Goal: Task Accomplishment & Management: Use online tool/utility

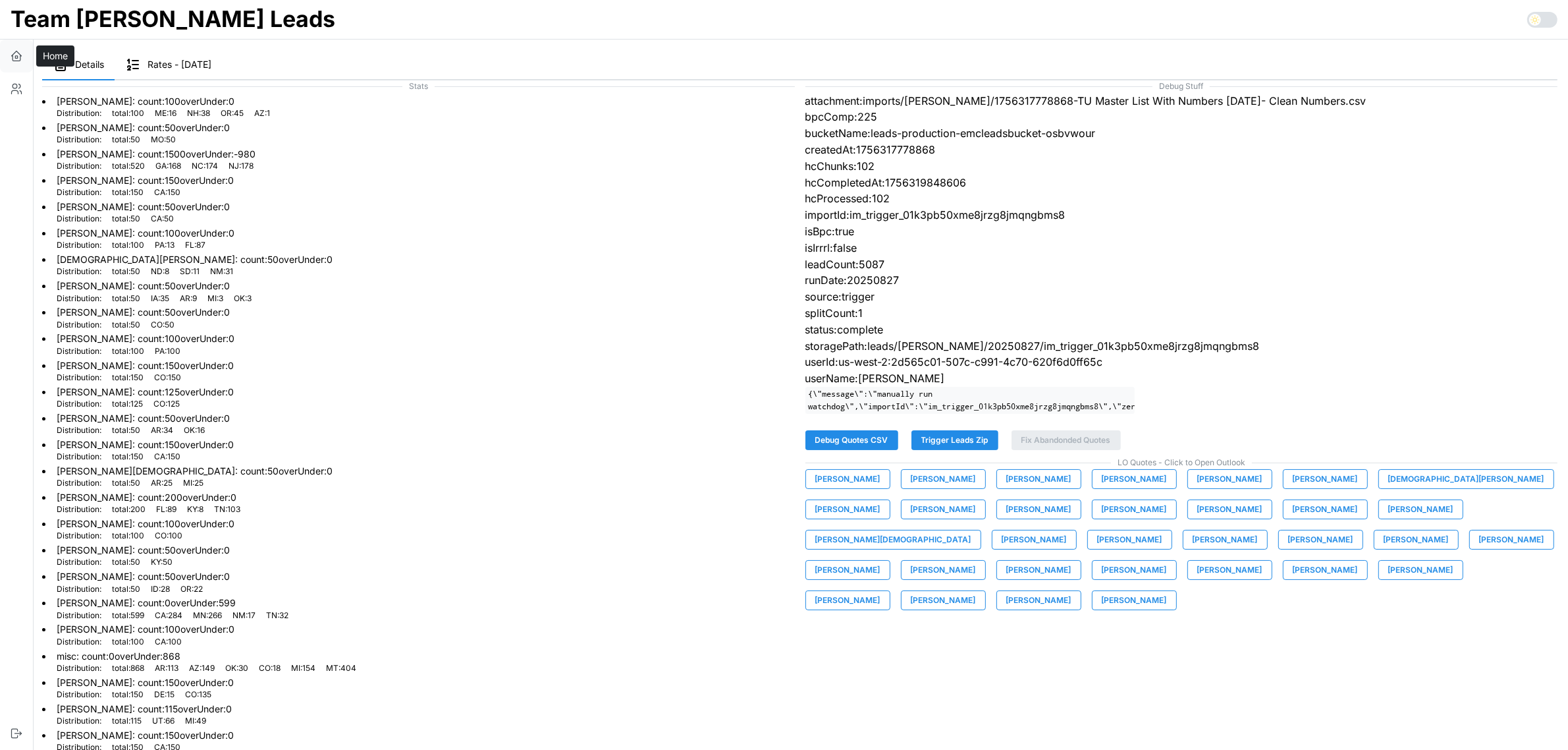
click at [20, 56] on icon "button" at bounding box center [16, 56] width 13 height 13
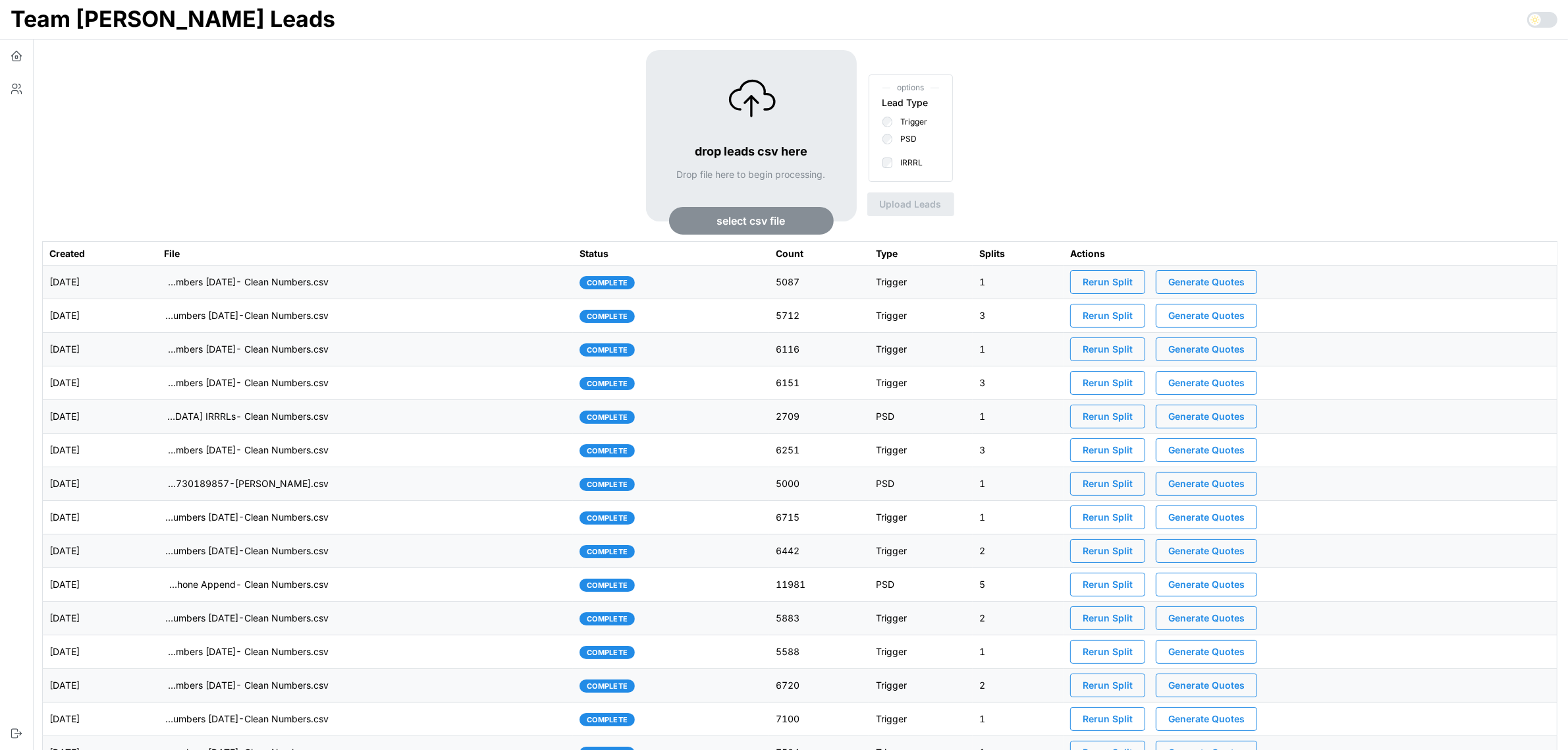
click at [1235, 282] on span "Generate Quotes" at bounding box center [1206, 282] width 77 height 22
click at [157, 287] on td "[DATE]" at bounding box center [100, 282] width 115 height 33
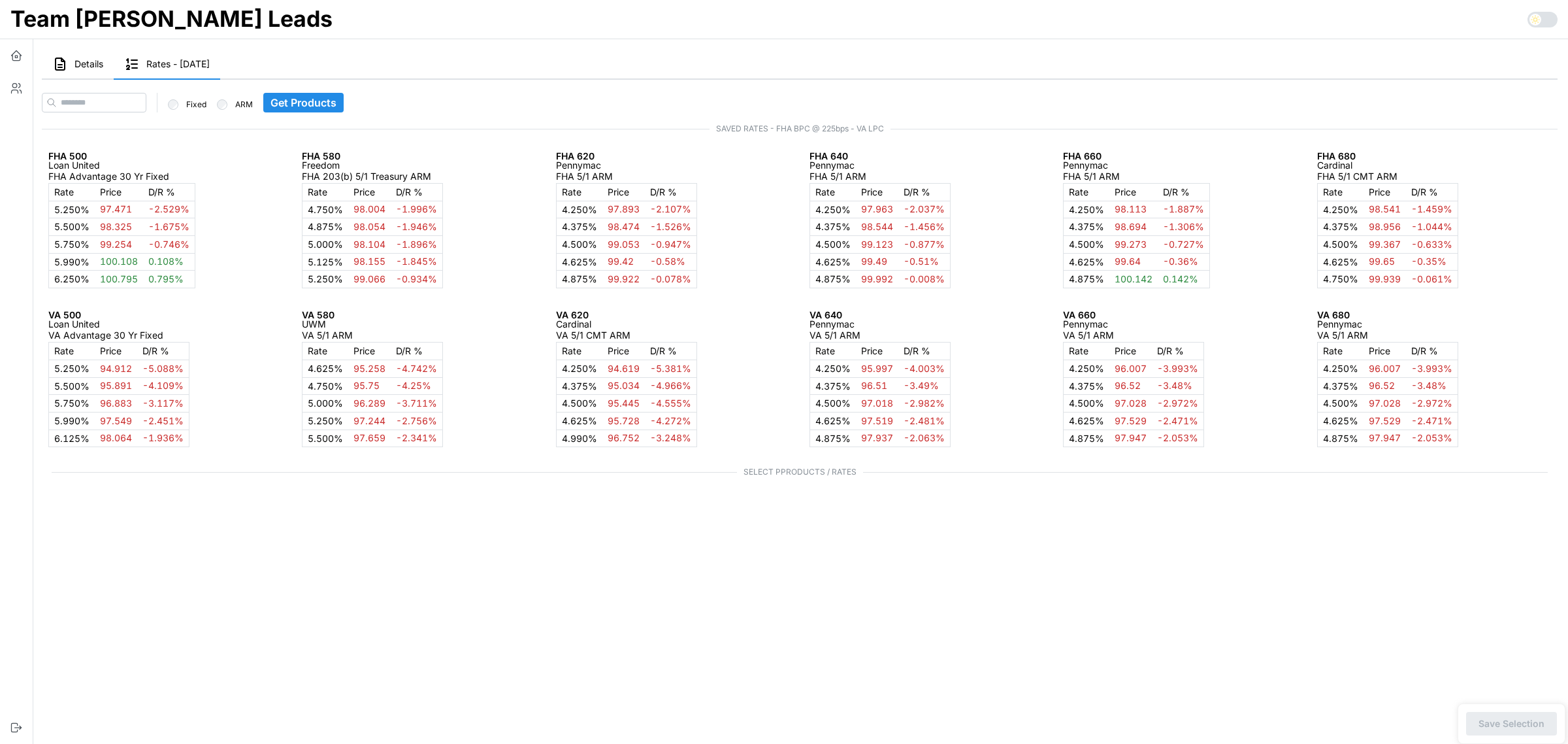
click at [90, 66] on span "Details" at bounding box center [89, 64] width 29 height 9
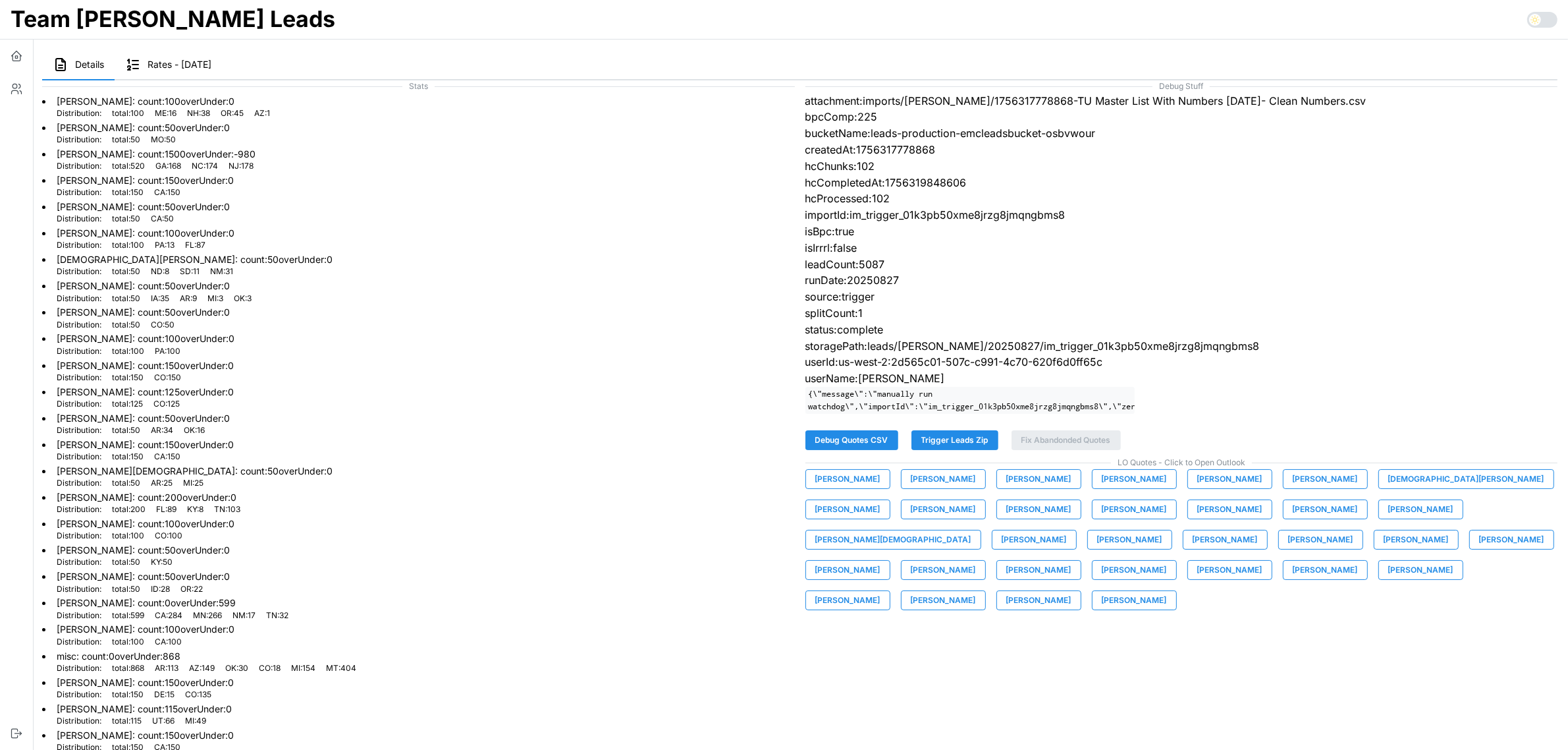
click at [848, 488] on span "[PERSON_NAME]" at bounding box center [848, 479] width 65 height 18
click at [933, 488] on span "[PERSON_NAME]" at bounding box center [943, 479] width 65 height 18
click at [1011, 488] on span "[PERSON_NAME]" at bounding box center [1039, 479] width 65 height 18
click at [1102, 488] on span "[PERSON_NAME]" at bounding box center [1134, 479] width 65 height 18
click at [1197, 488] on span "[PERSON_NAME]" at bounding box center [1229, 479] width 65 height 18
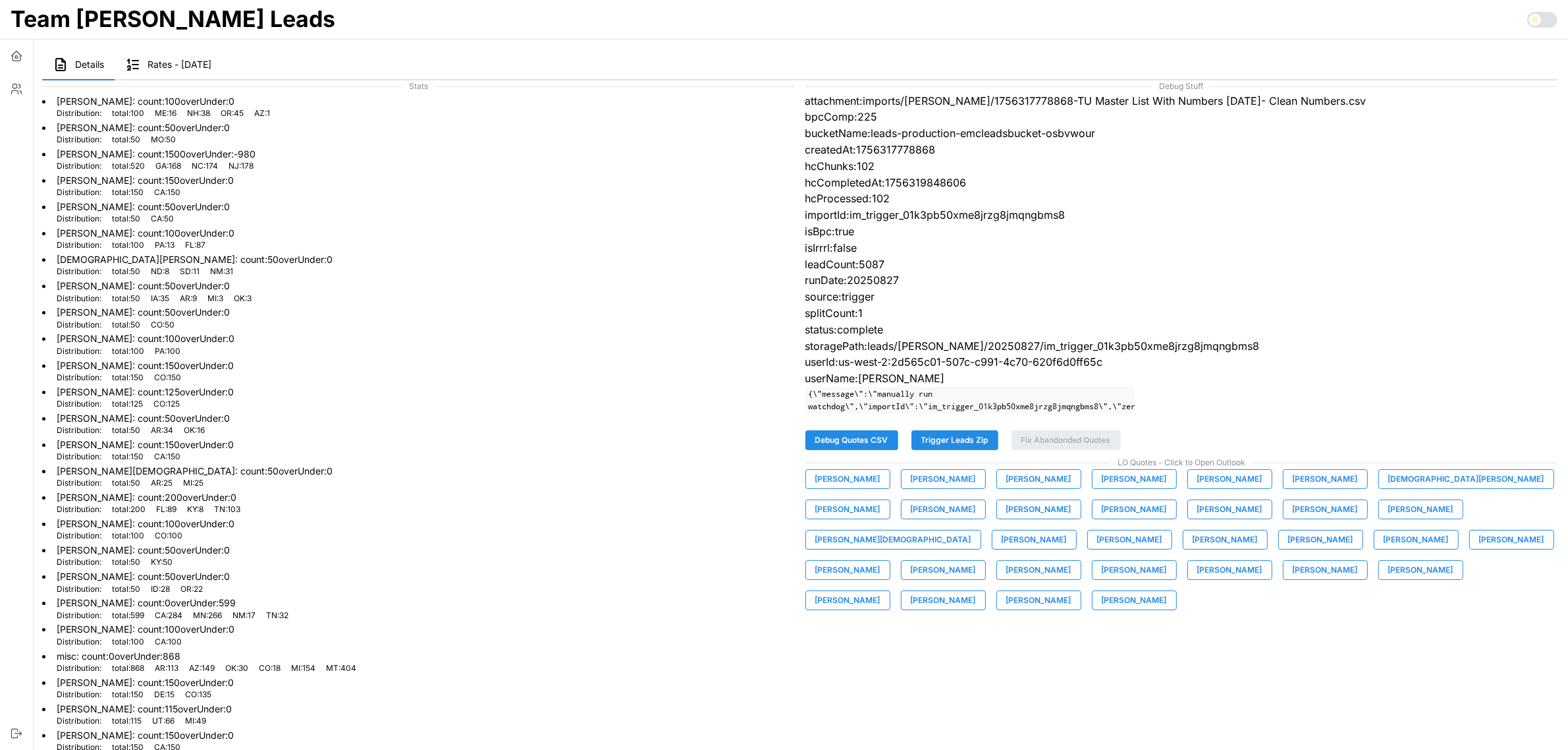
click at [1295, 488] on span "[PERSON_NAME]" at bounding box center [1325, 479] width 65 height 18
click at [1400, 488] on span "[DEMOGRAPHIC_DATA][PERSON_NAME]" at bounding box center [1466, 479] width 156 height 18
click at [881, 500] on span "[PERSON_NAME]" at bounding box center [848, 509] width 65 height 18
click at [911, 519] on span "[PERSON_NAME]" at bounding box center [943, 509] width 65 height 18
click at [1006, 519] on span "[PERSON_NAME]" at bounding box center [1039, 509] width 65 height 18
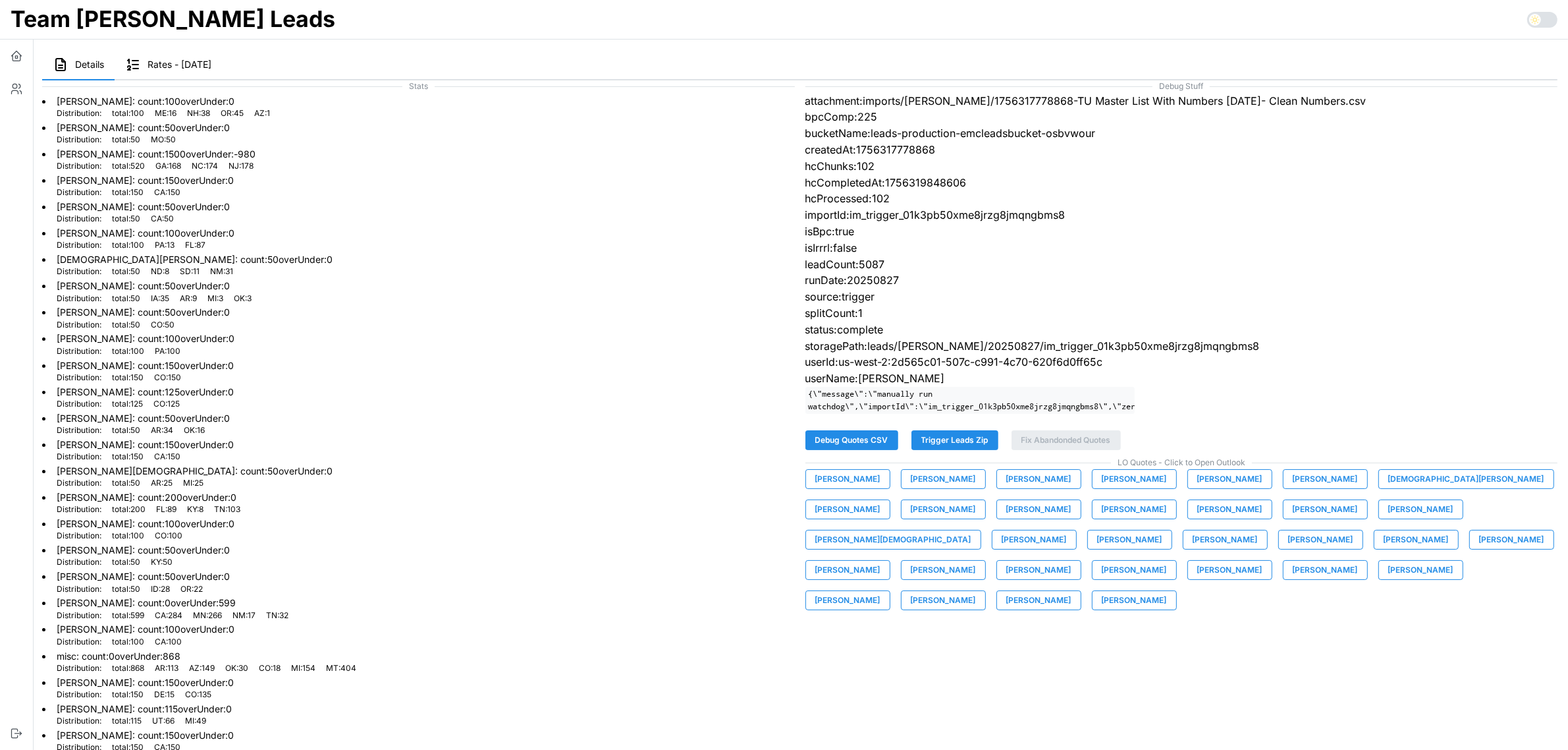
click at [1102, 519] on span "[PERSON_NAME]" at bounding box center [1134, 509] width 65 height 18
click at [1197, 519] on span "[PERSON_NAME]" at bounding box center [1229, 509] width 65 height 18
click at [1293, 519] on span "[PERSON_NAME]" at bounding box center [1325, 509] width 65 height 18
click at [1388, 517] on span "[PERSON_NAME]" at bounding box center [1421, 509] width 65 height 18
click at [972, 530] on span "[PERSON_NAME][DEMOGRAPHIC_DATA]" at bounding box center [894, 539] width 156 height 18
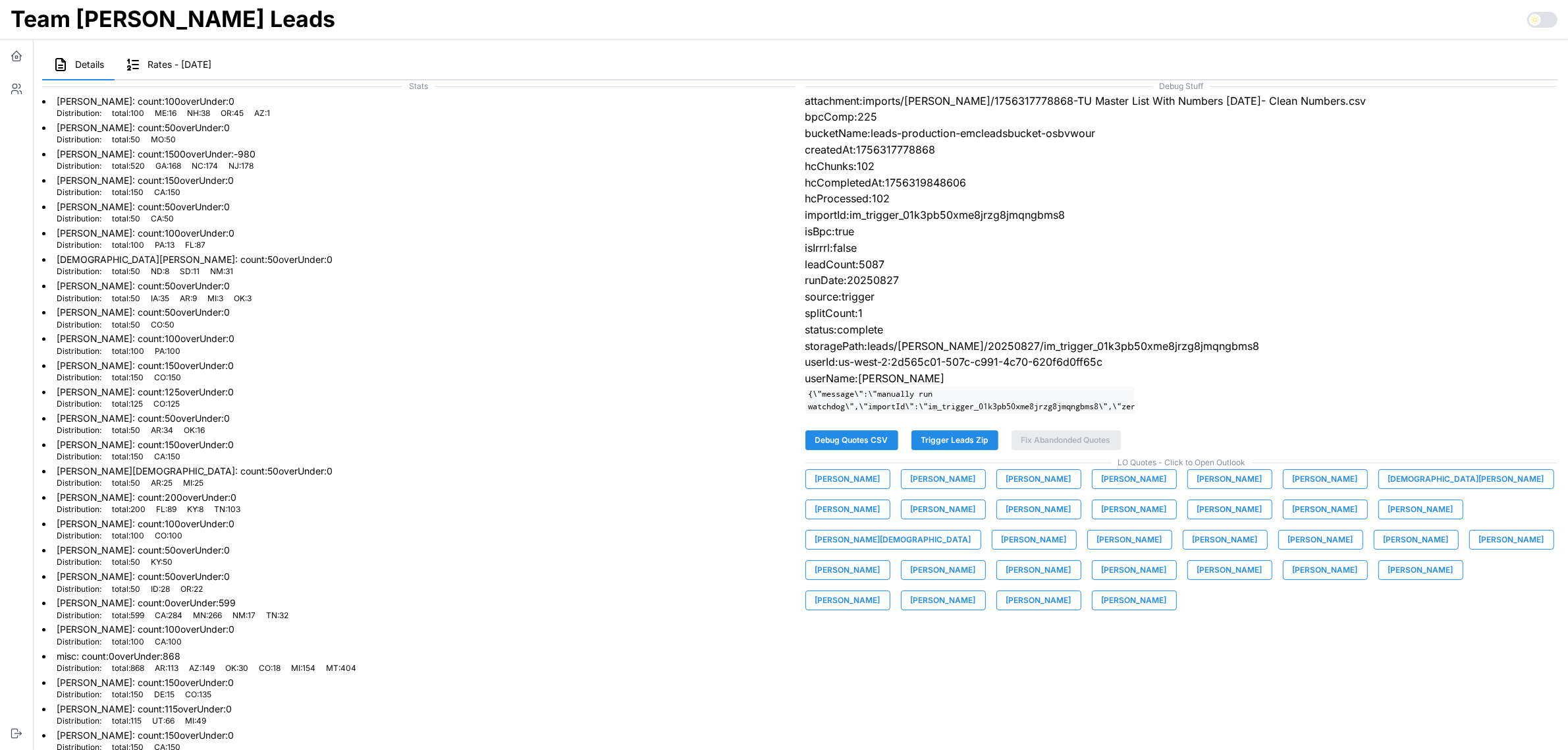
click at [1067, 530] on span "[PERSON_NAME]" at bounding box center [1034, 539] width 65 height 18
click at [1162, 530] on span "[PERSON_NAME]" at bounding box center [1130, 539] width 65 height 18
click at [1193, 548] on span "[PERSON_NAME]" at bounding box center [1225, 539] width 65 height 18
click at [1288, 548] on span "[PERSON_NAME]" at bounding box center [1320, 539] width 65 height 18
click at [1479, 546] on span "[PERSON_NAME]" at bounding box center [1512, 539] width 65 height 18
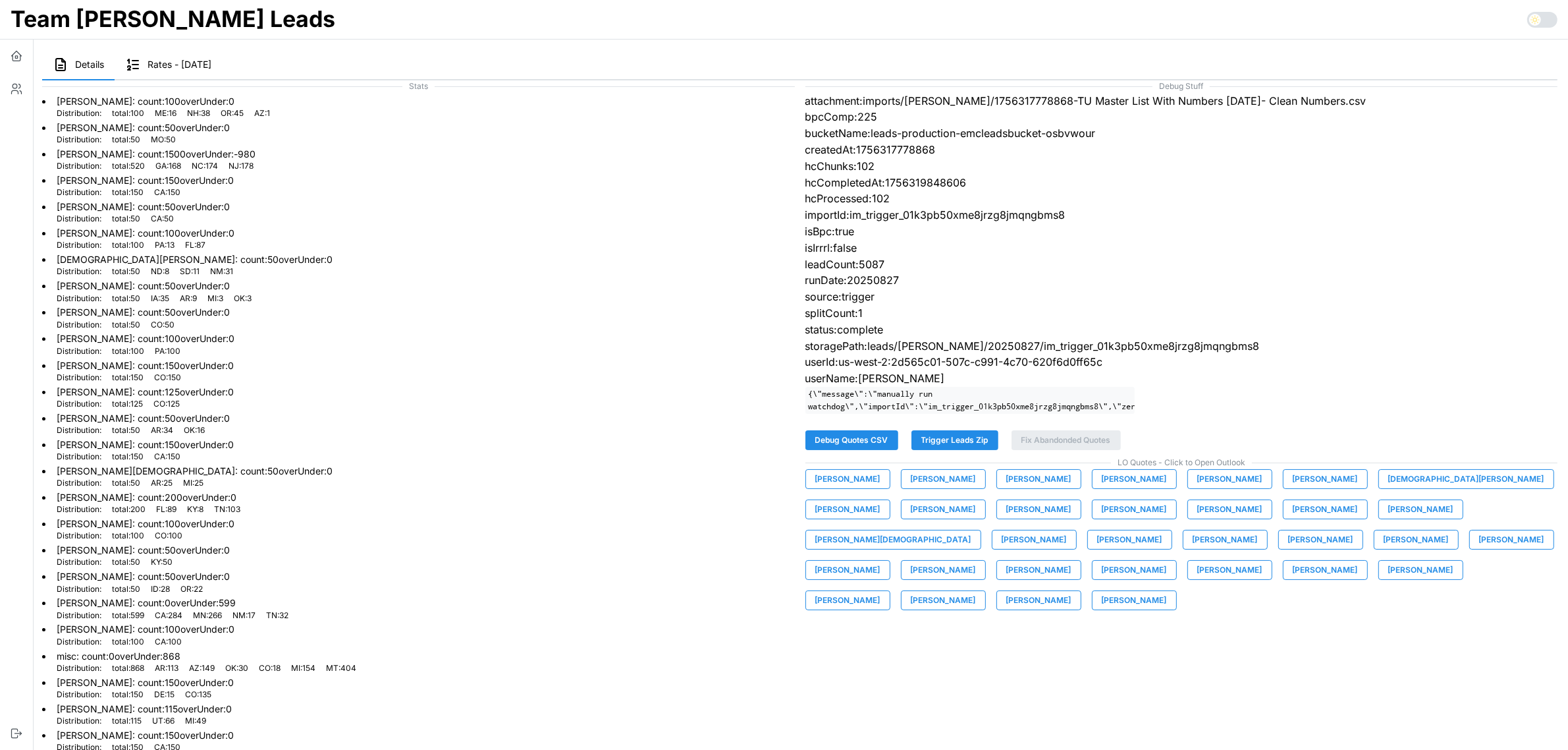
click at [881, 561] on span "[PERSON_NAME]" at bounding box center [848, 569] width 65 height 18
click at [976, 561] on span "[PERSON_NAME]" at bounding box center [943, 569] width 65 height 18
click at [1071, 561] on span "[PERSON_NAME]" at bounding box center [1039, 569] width 65 height 18
click at [1167, 561] on span "[PERSON_NAME]" at bounding box center [1134, 569] width 65 height 18
click at [1197, 579] on span "[PERSON_NAME]" at bounding box center [1229, 569] width 65 height 18
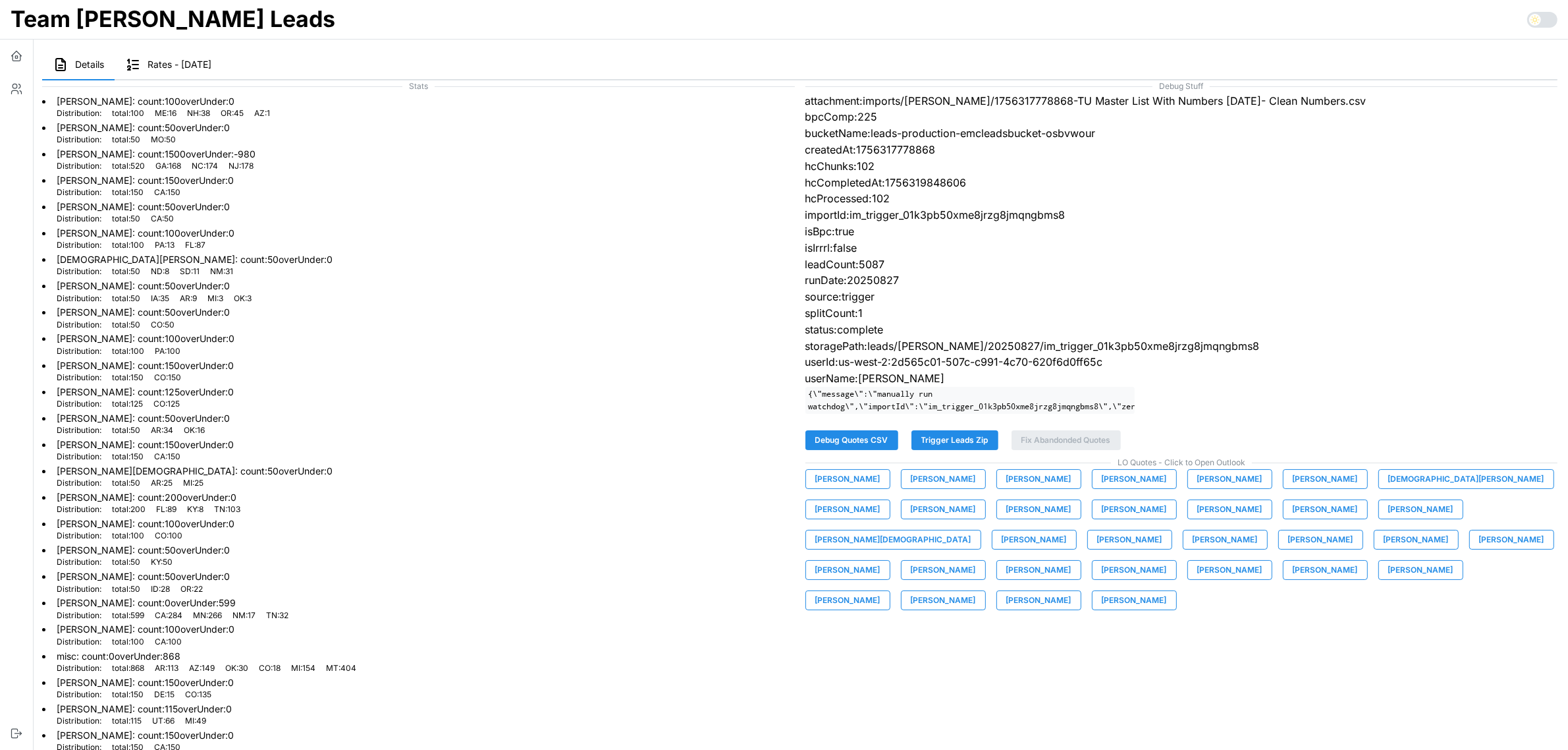
click at [1293, 579] on span "[PERSON_NAME]" at bounding box center [1325, 569] width 65 height 18
click at [1388, 579] on span "[PERSON_NAME]" at bounding box center [1421, 569] width 65 height 18
click at [881, 591] on span "[PERSON_NAME]" at bounding box center [848, 600] width 65 height 18
click at [976, 591] on span "[PERSON_NAME]" at bounding box center [943, 600] width 65 height 18
click at [1071, 591] on span "[PERSON_NAME]" at bounding box center [1039, 600] width 65 height 18
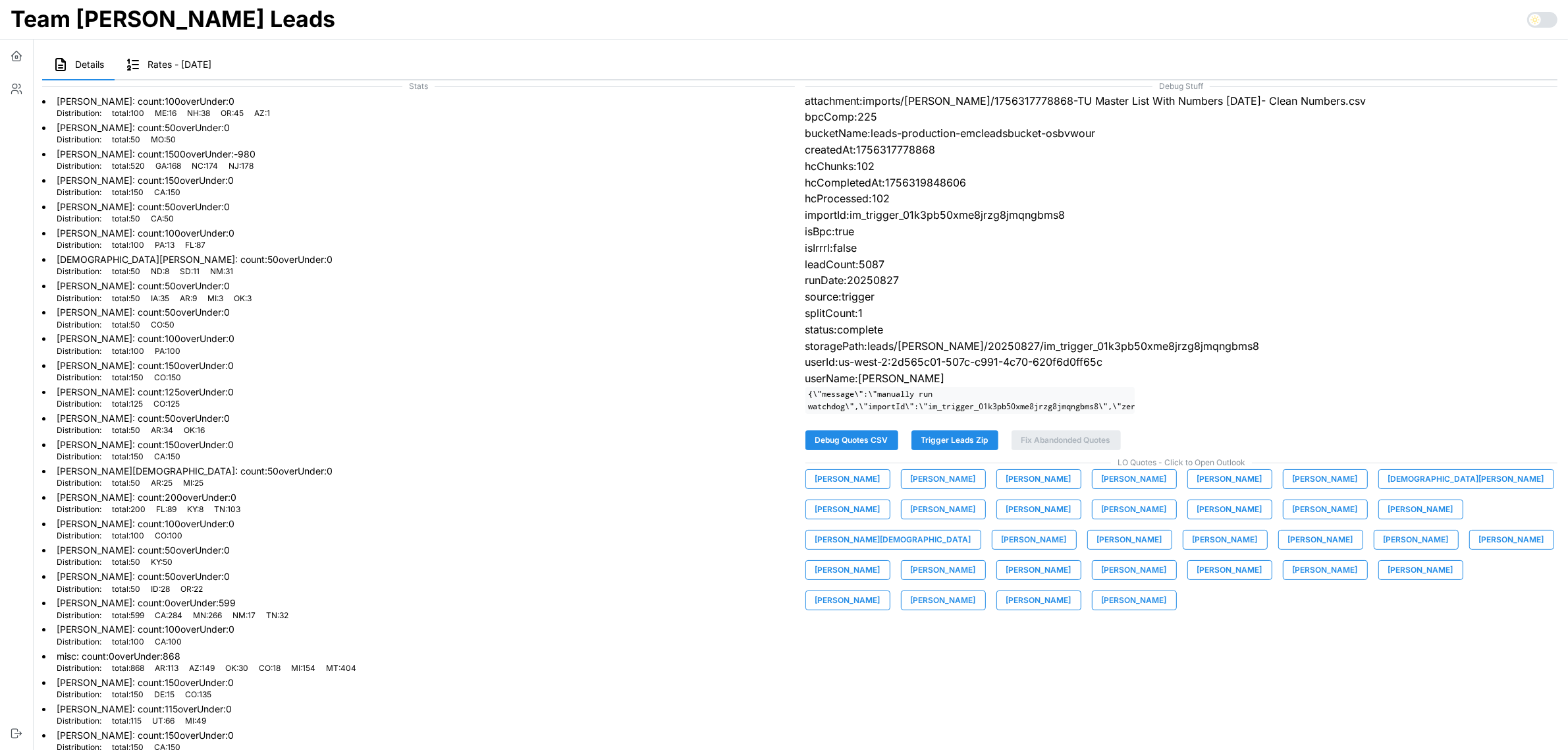
click at [1167, 591] on span "[PERSON_NAME]" at bounding box center [1134, 600] width 65 height 18
click at [976, 449] on span "Trigger Leads Zip" at bounding box center [955, 440] width 67 height 18
click at [1291, 238] on div "Debug Stuff attachment:imports/[PERSON_NAME]/1756317778868-TU Master List With …" at bounding box center [1181, 523] width 763 height 895
click at [15, 88] on icon "button" at bounding box center [14, 86] width 5 height 5
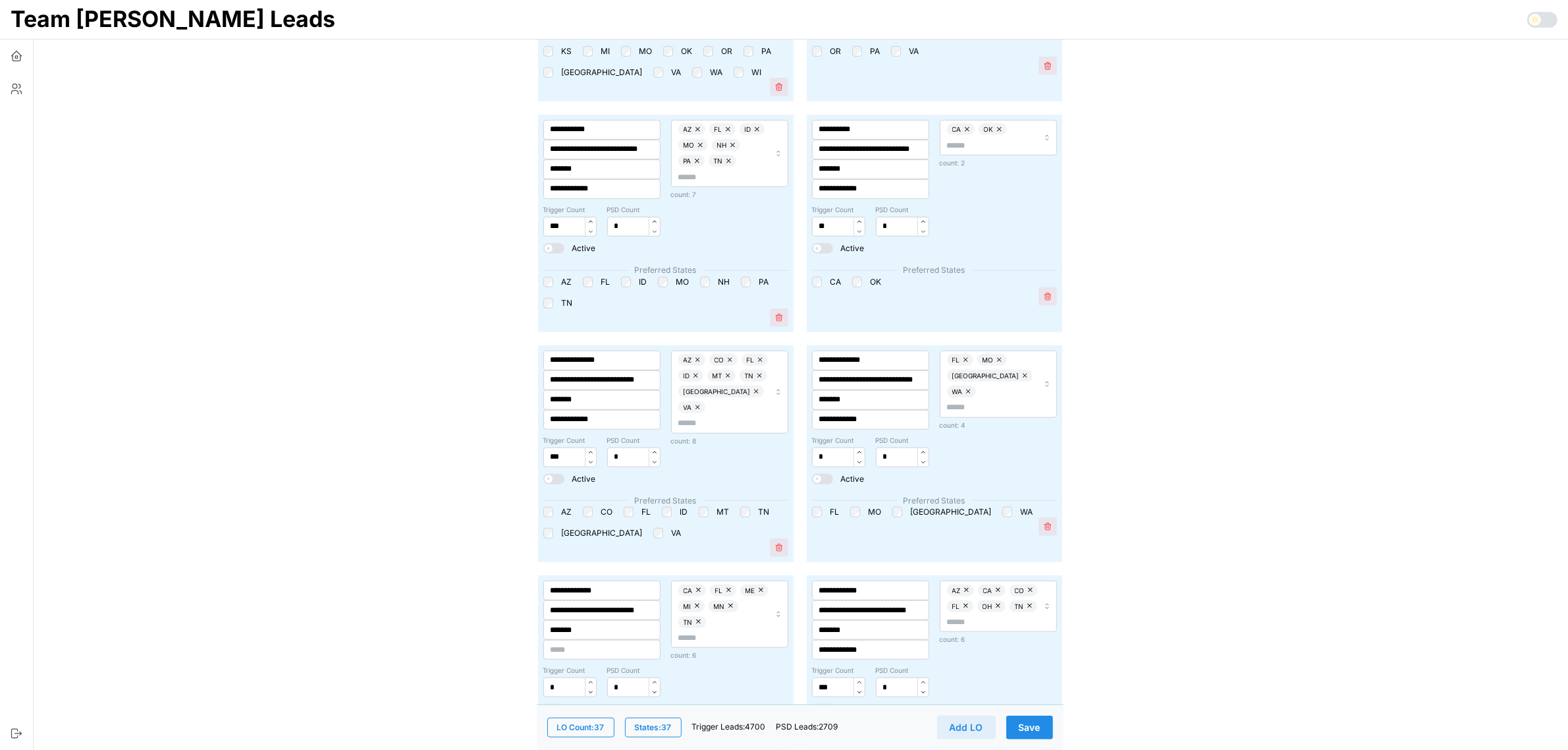
click at [1048, 728] on button "Save" at bounding box center [1029, 727] width 47 height 24
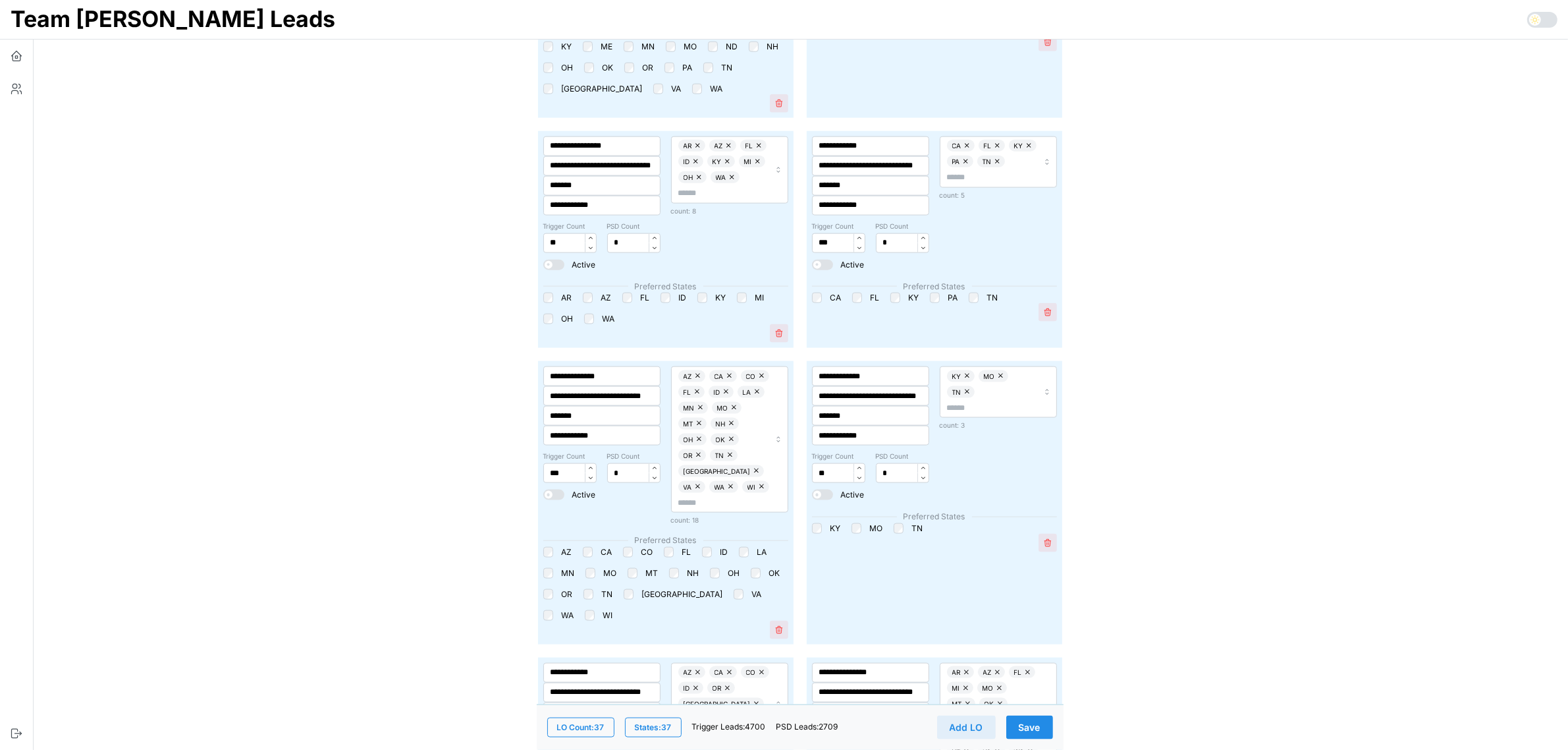
click at [1031, 731] on span "Save" at bounding box center [1029, 727] width 22 height 22
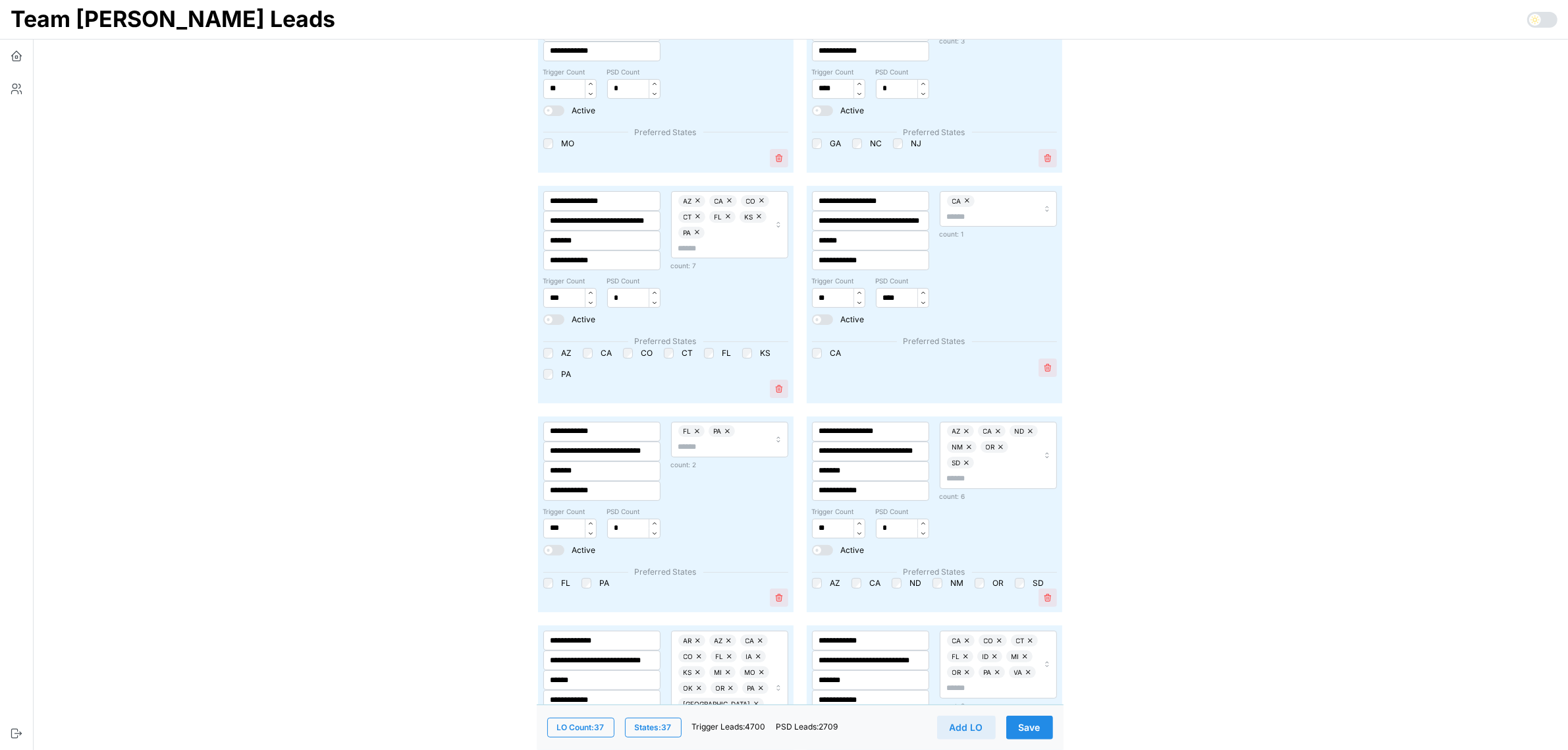
scroll to position [0, 0]
